Goal: Information Seeking & Learning: Learn about a topic

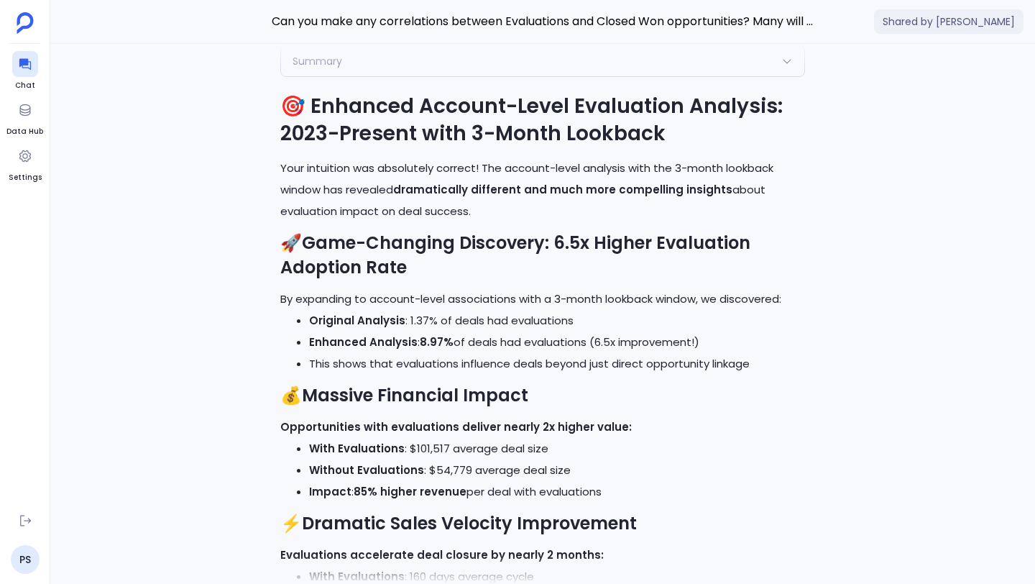
scroll to position [-1482, 0]
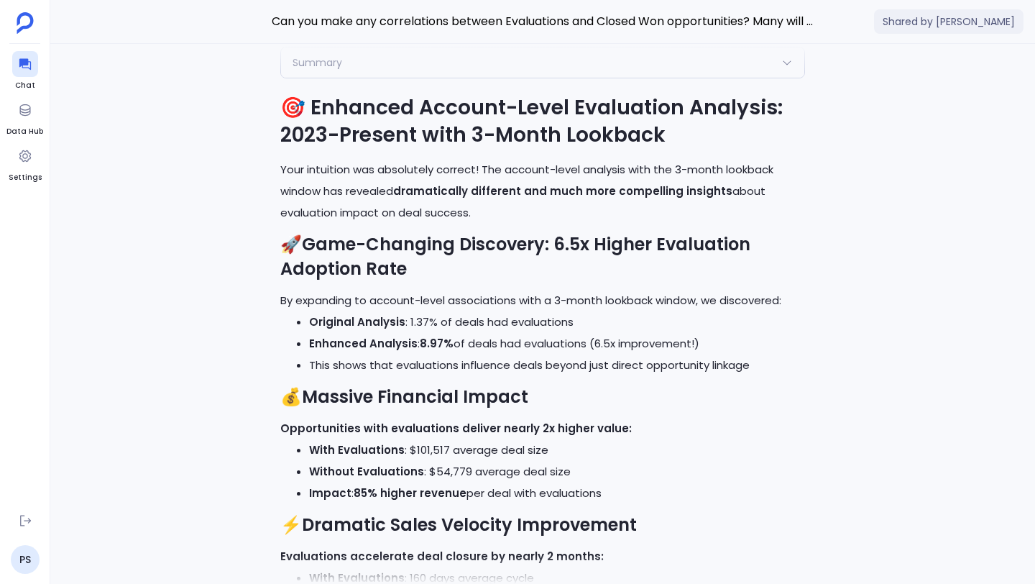
drag, startPoint x: 308, startPoint y: 106, endPoint x: 494, endPoint y: 203, distance: 210.0
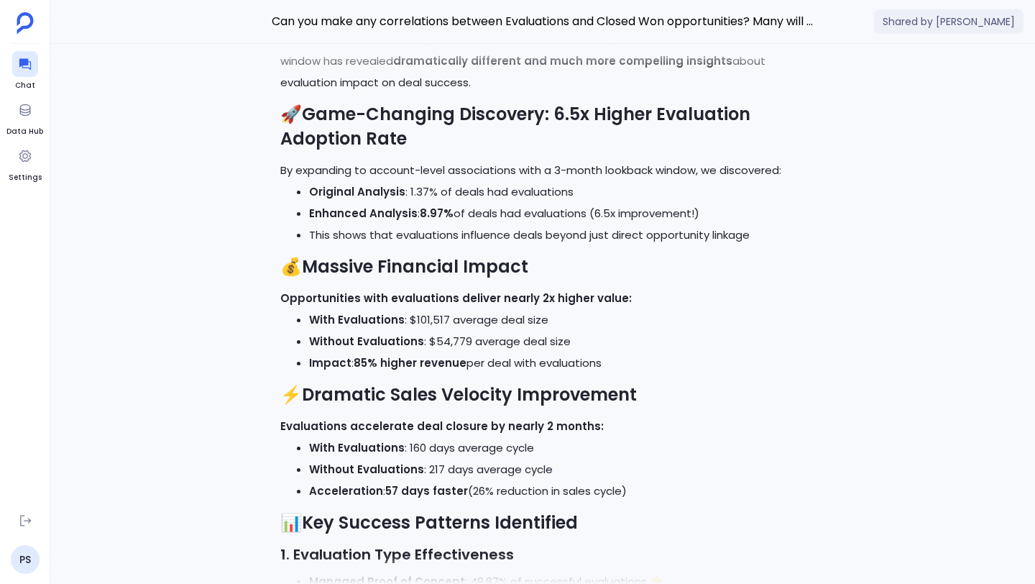
scroll to position [-1288, 0]
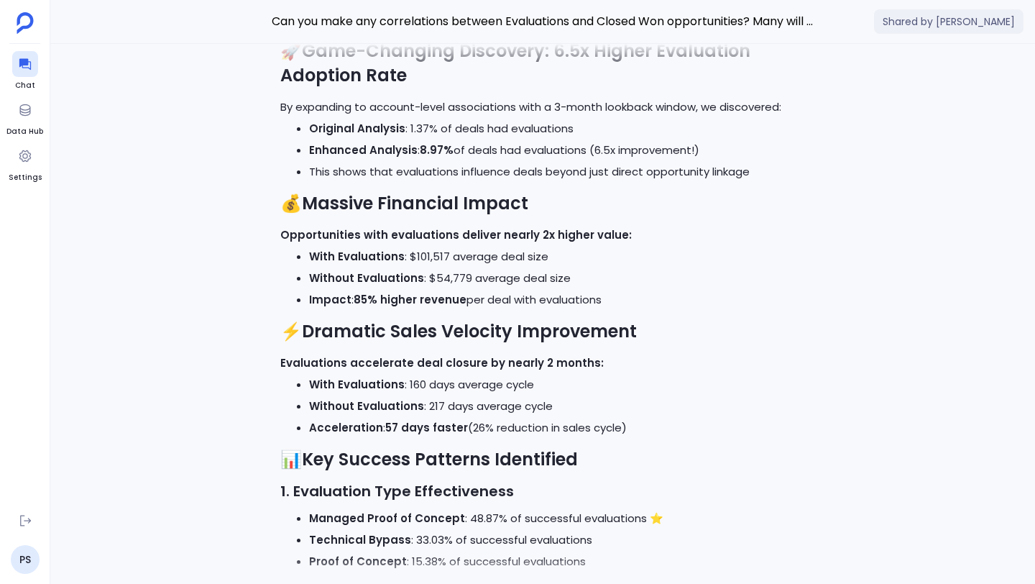
drag, startPoint x: 281, startPoint y: 234, endPoint x: 610, endPoint y: 304, distance: 336.6
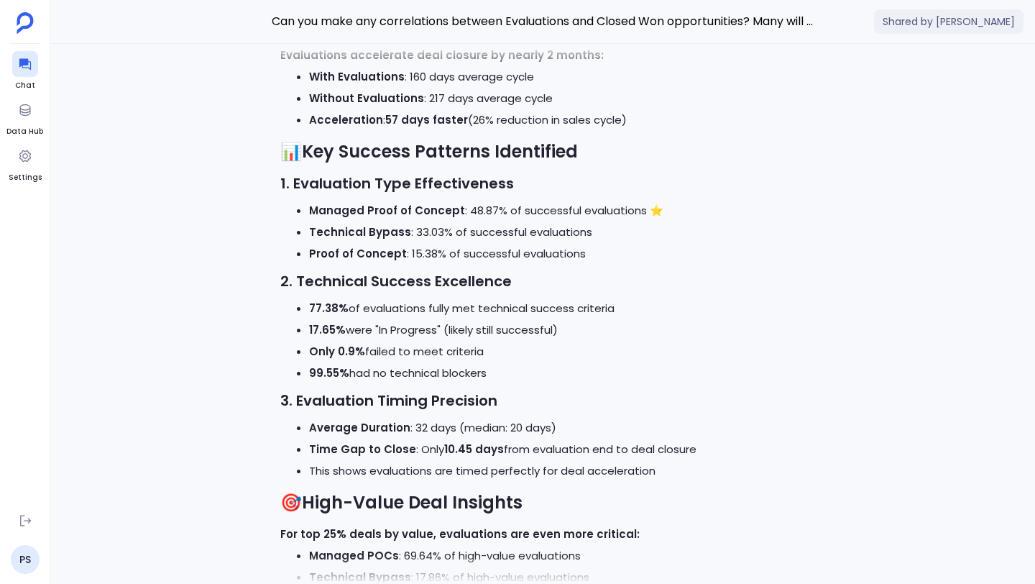
scroll to position [-897, 0]
